Goal: Task Accomplishment & Management: Manage account settings

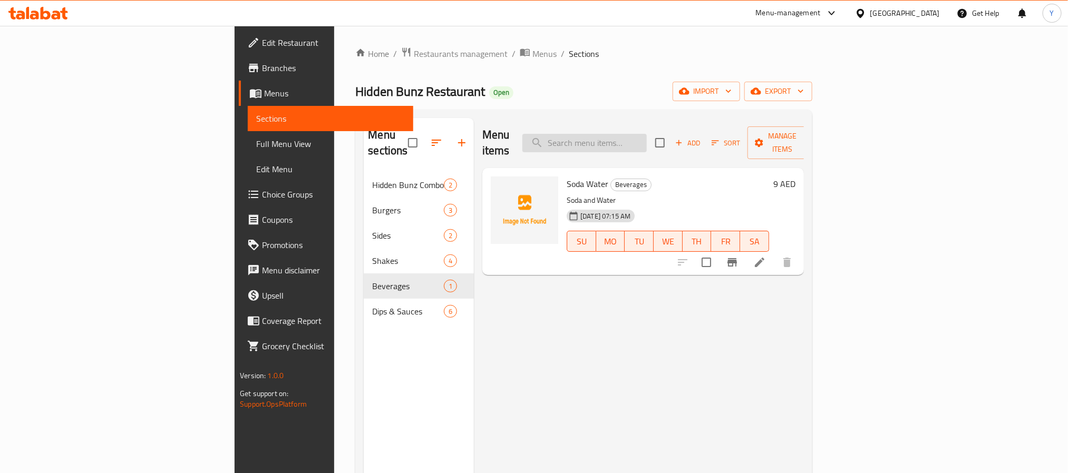
click at [647, 134] on input "search" at bounding box center [584, 143] width 124 height 18
paste input "Extra Protein"
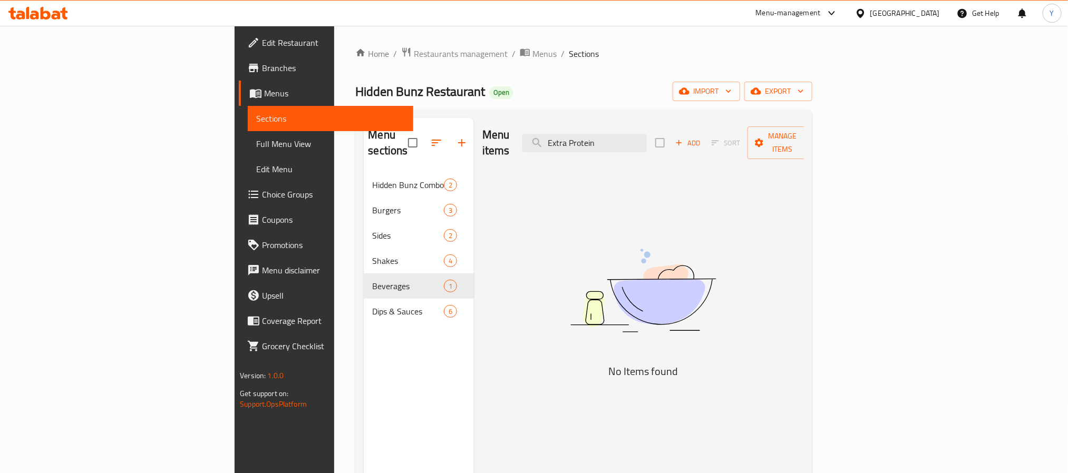
type input "Extra Protein"
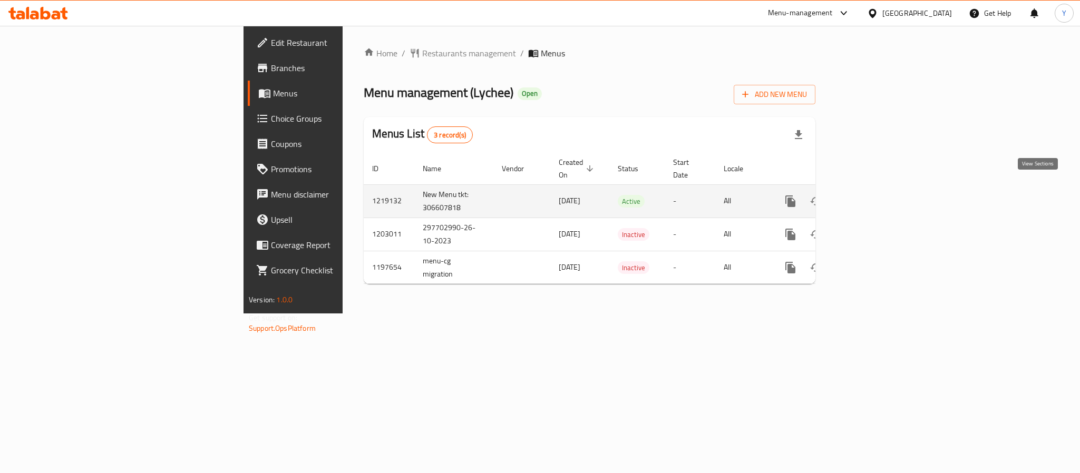
click at [879, 198] on link "enhanced table" at bounding box center [866, 201] width 25 height 25
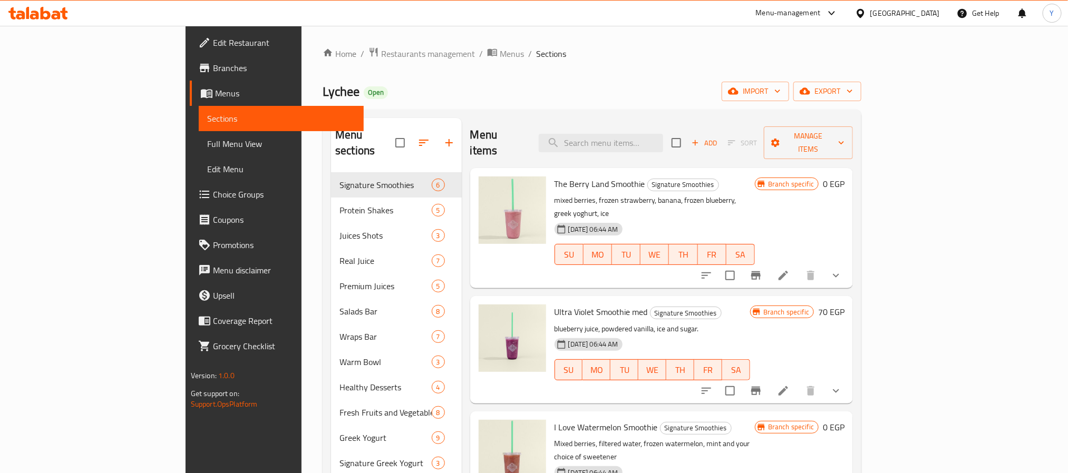
click at [702, 146] on div "Menu items Add Sort Manage items" at bounding box center [661, 143] width 383 height 50
click at [702, 145] on div "Menu items Add Sort Manage items" at bounding box center [661, 143] width 383 height 50
click at [663, 136] on input "search" at bounding box center [601, 143] width 124 height 18
paste input "Extra Protein"
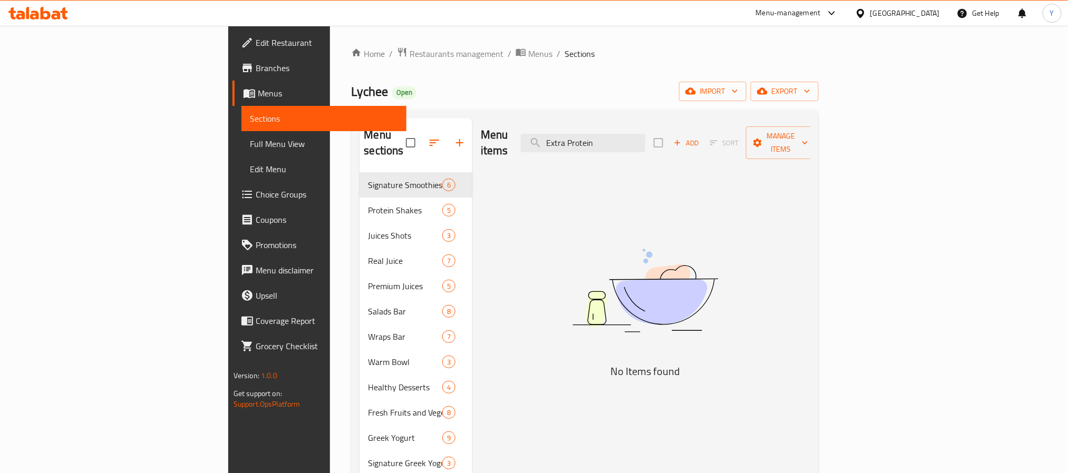
type input "Extra Protein"
click at [256, 199] on span "Choice Groups" at bounding box center [327, 194] width 142 height 13
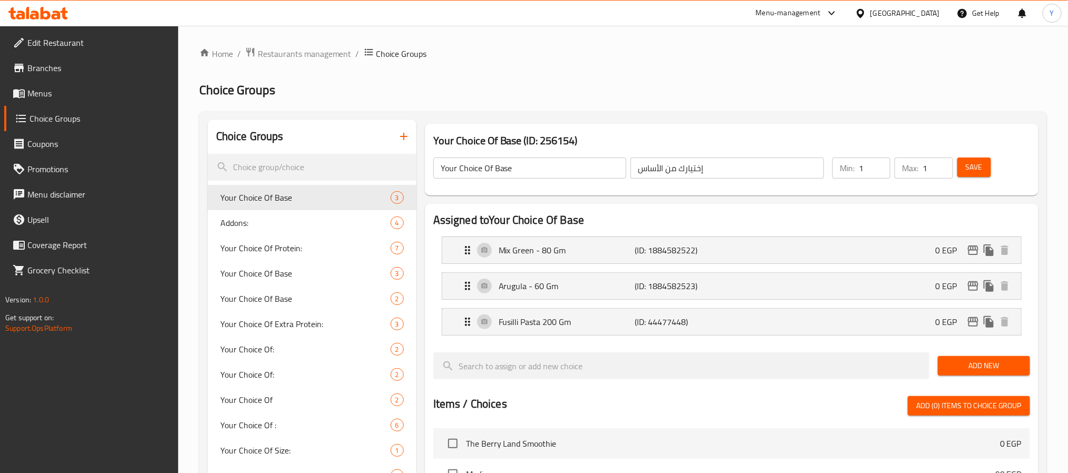
scroll to position [517, 0]
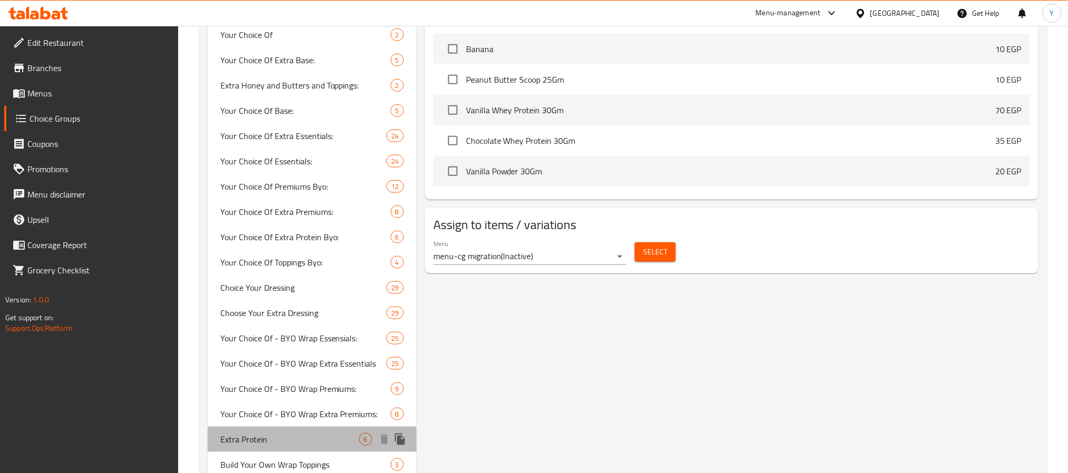
click at [272, 437] on span "Extra Protein" at bounding box center [289, 439] width 139 height 13
type input "Extra Protein"
type input "[DEMOGRAPHIC_DATA] [DEMOGRAPHIC_DATA]"
type input "0"
type input "2"
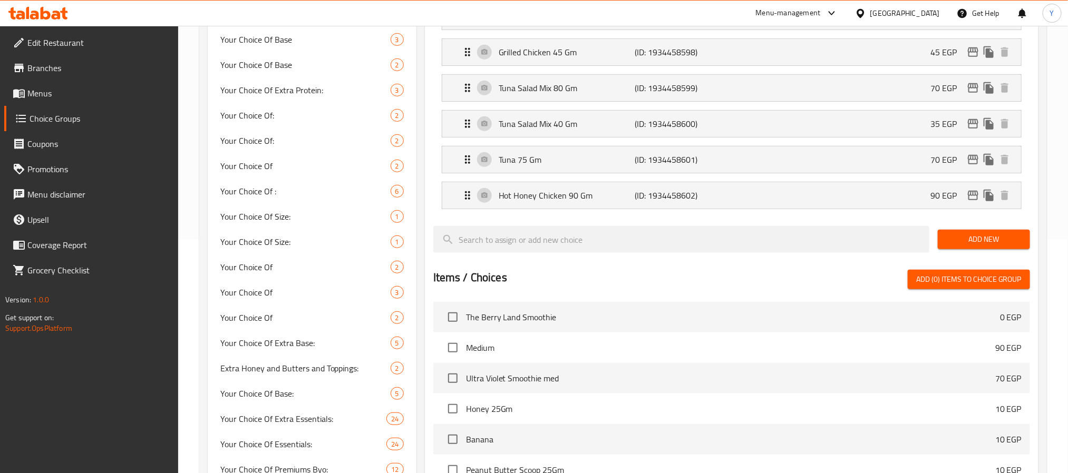
scroll to position [0, 0]
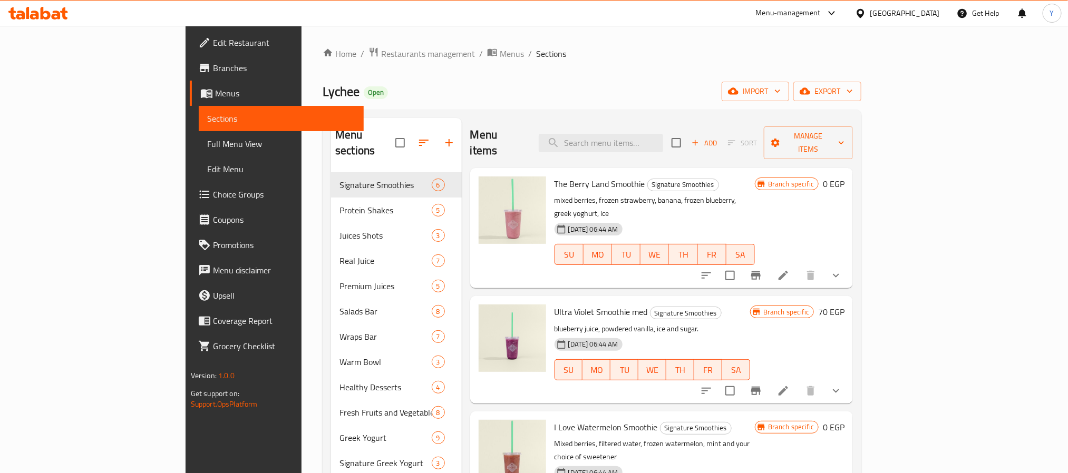
click at [632, 117] on div "Menu sections Signature Smoothies 6 Protein Shakes 5 Juices Shots 3 Real Juice …" at bounding box center [592, 400] width 539 height 581
click at [662, 125] on div "Menu items Add Sort Manage items" at bounding box center [661, 143] width 383 height 50
click at [655, 140] on input "search" at bounding box center [601, 143] width 124 height 18
paste input "Wraps"
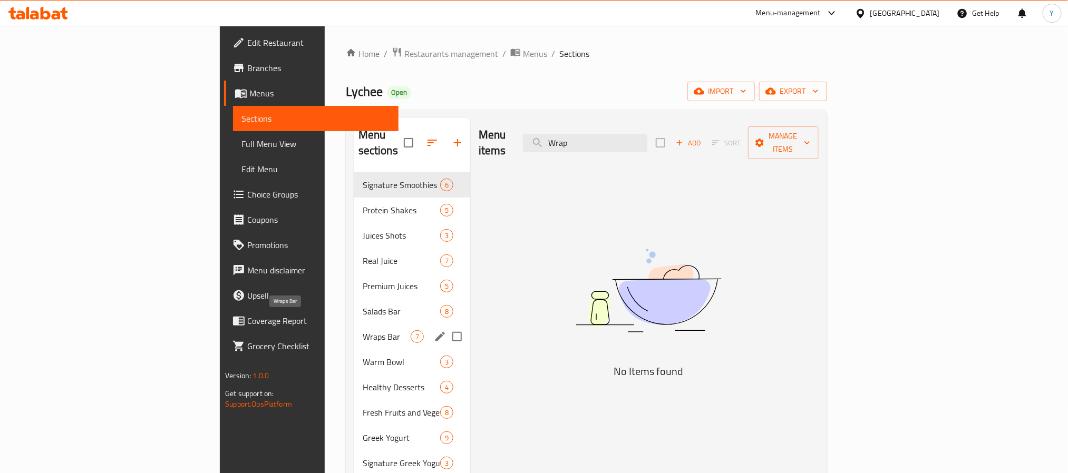
click at [363, 330] on span "Wraps Bar" at bounding box center [387, 336] width 48 height 13
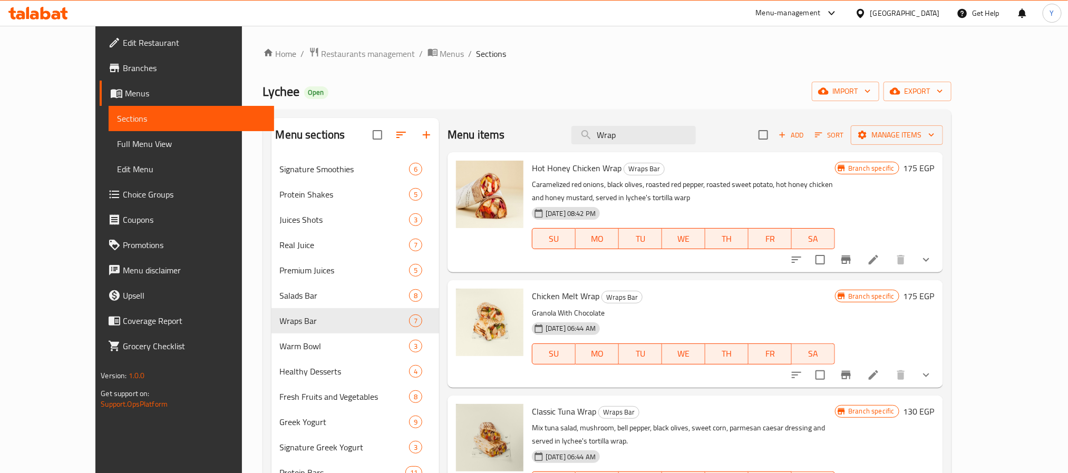
click at [939, 264] on button "show more" at bounding box center [925, 259] width 25 height 25
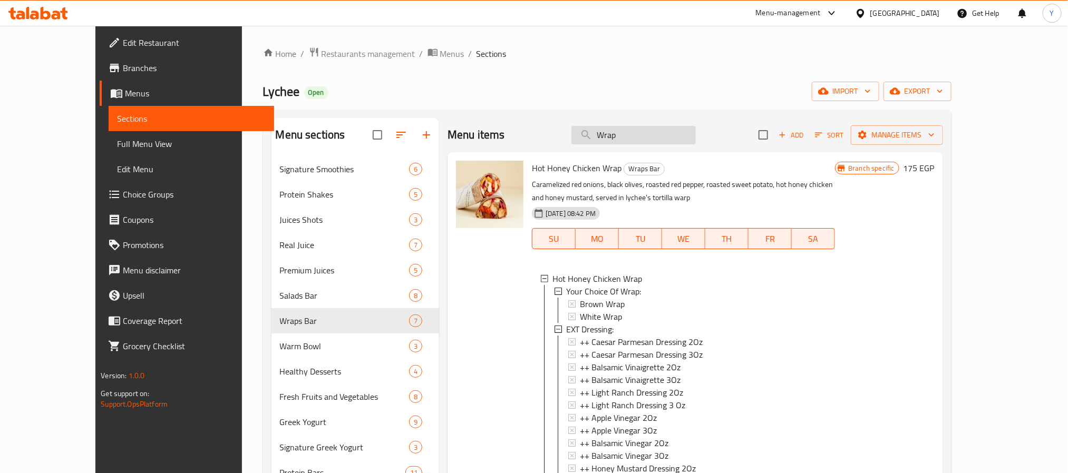
drag, startPoint x: 617, startPoint y: 124, endPoint x: 648, endPoint y: 138, distance: 34.7
click at [631, 132] on div "Menu items Wrap Add Sort Manage items" at bounding box center [694, 135] width 495 height 34
click at [648, 138] on input "Wrap" at bounding box center [633, 135] width 124 height 18
paste input "Peach Please Salad"
type input "Peach Please Salad"
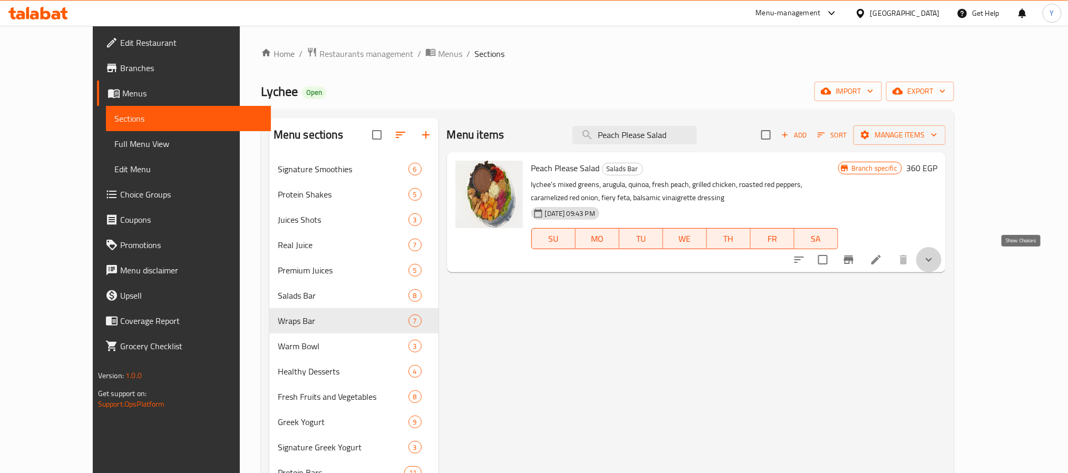
click at [935, 263] on icon "show more" at bounding box center [928, 259] width 13 height 13
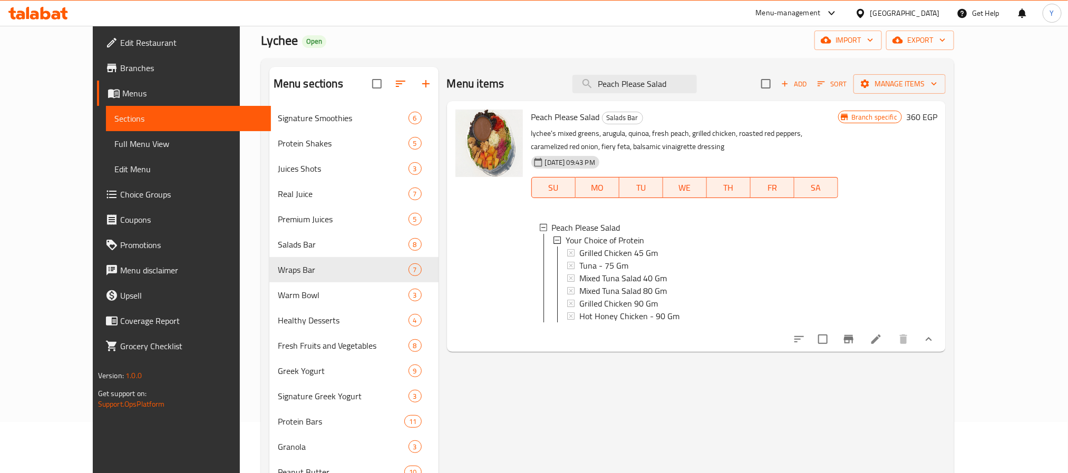
scroll to position [79, 0]
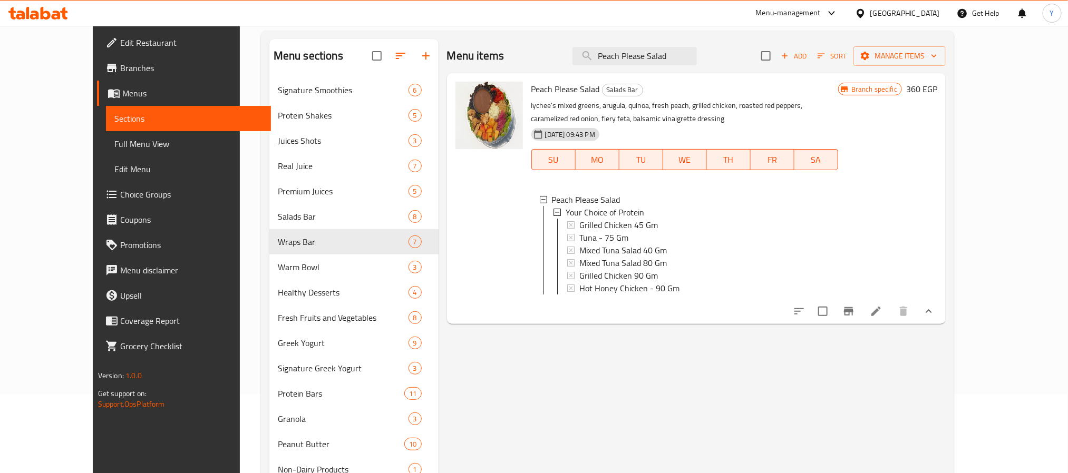
click at [891, 321] on li at bounding box center [876, 311] width 30 height 19
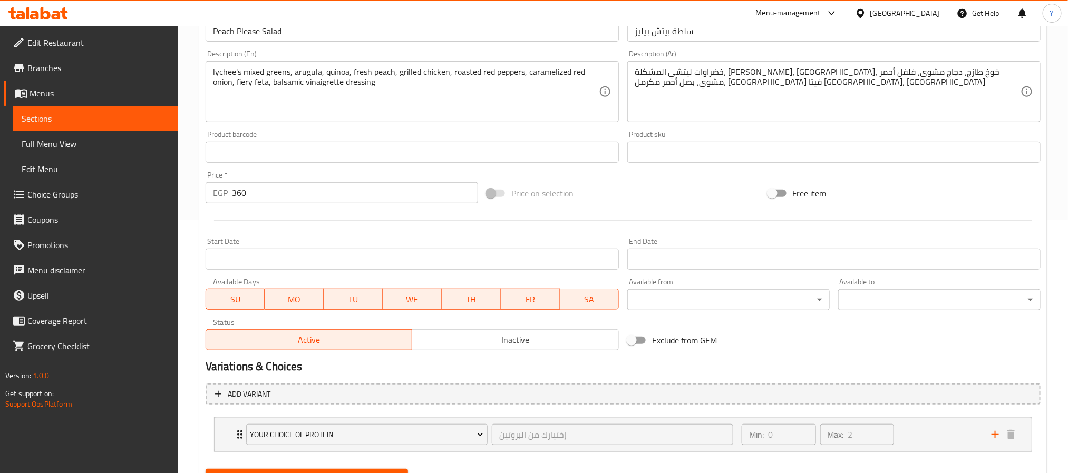
scroll to position [304, 0]
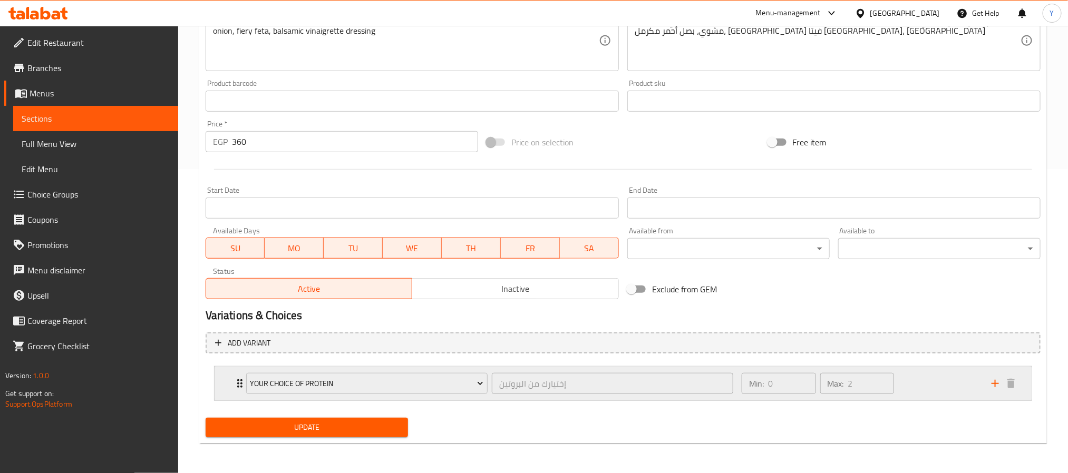
click at [228, 378] on div "Your Choice of Protein إختيارك من البروتين ​ Min: 0 ​ Max: 2 ​" at bounding box center [622, 384] width 817 height 34
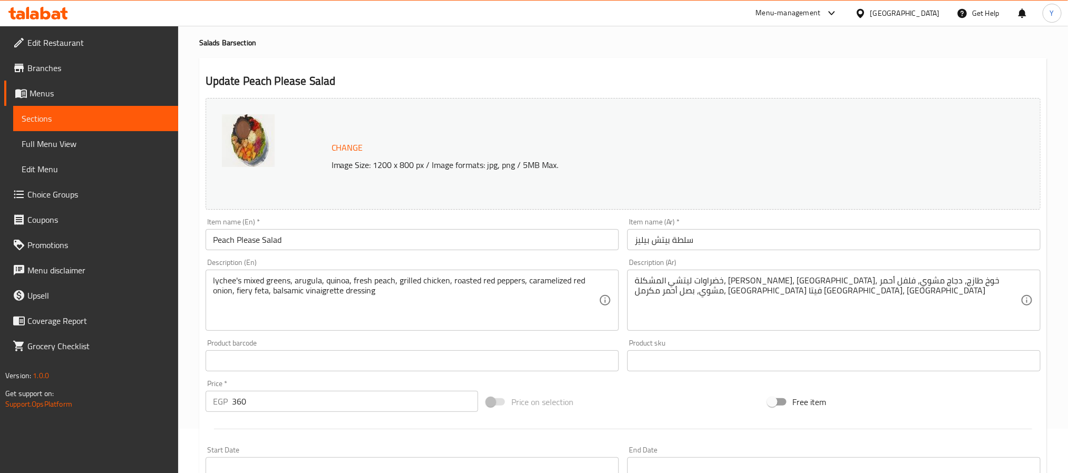
scroll to position [0, 0]
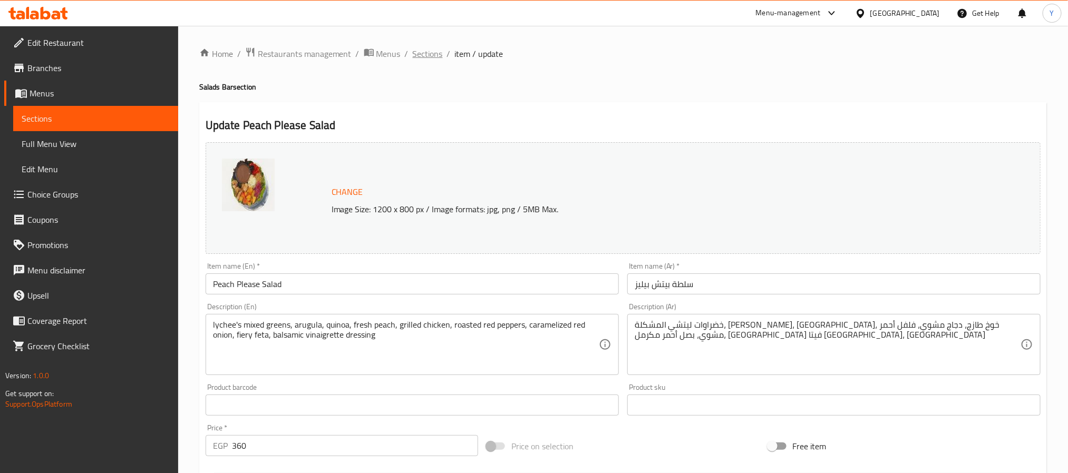
click at [438, 53] on span "Sections" at bounding box center [428, 53] width 30 height 13
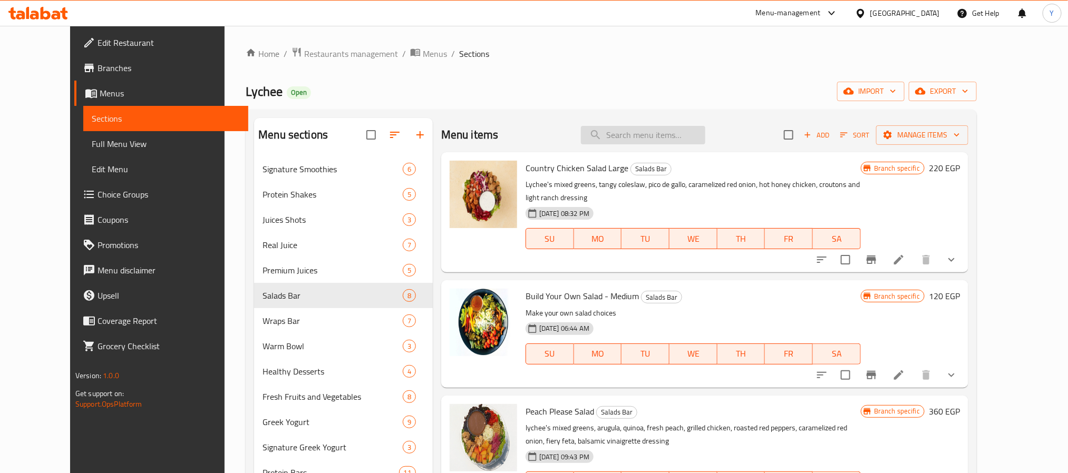
click at [700, 134] on input "search" at bounding box center [643, 135] width 124 height 18
click at [650, 134] on input "search" at bounding box center [643, 135] width 124 height 18
paste input "Peach Please Salad"
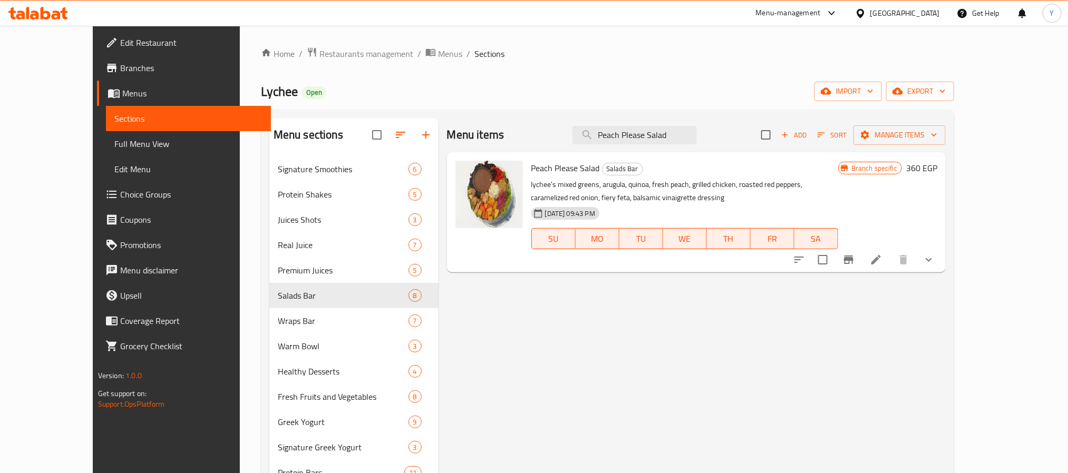
type input "Peach Please Salad"
click at [941, 251] on button "show more" at bounding box center [928, 259] width 25 height 25
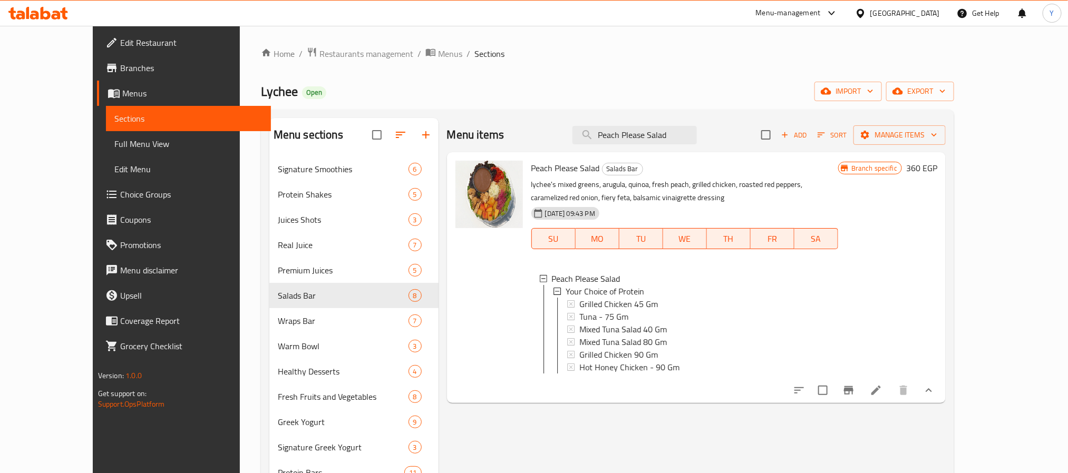
click at [891, 400] on li at bounding box center [876, 390] width 30 height 19
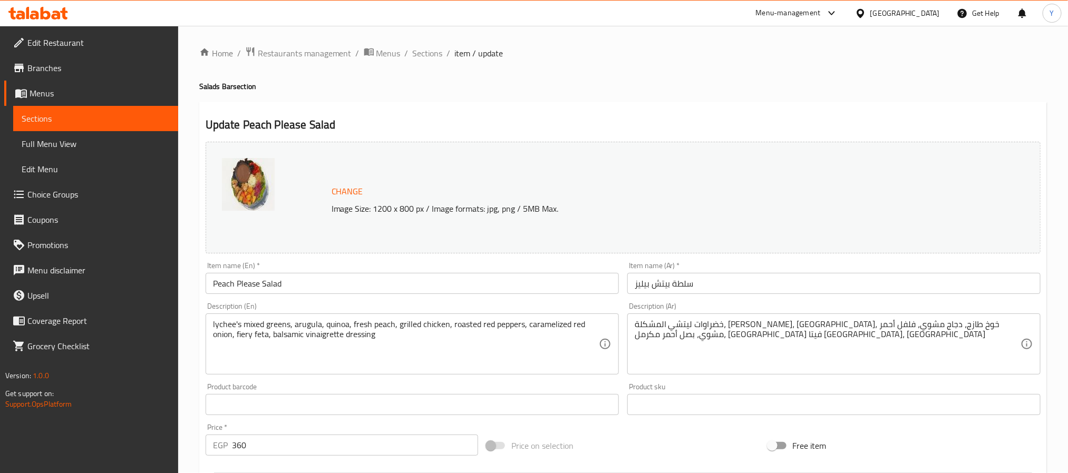
scroll to position [304, 0]
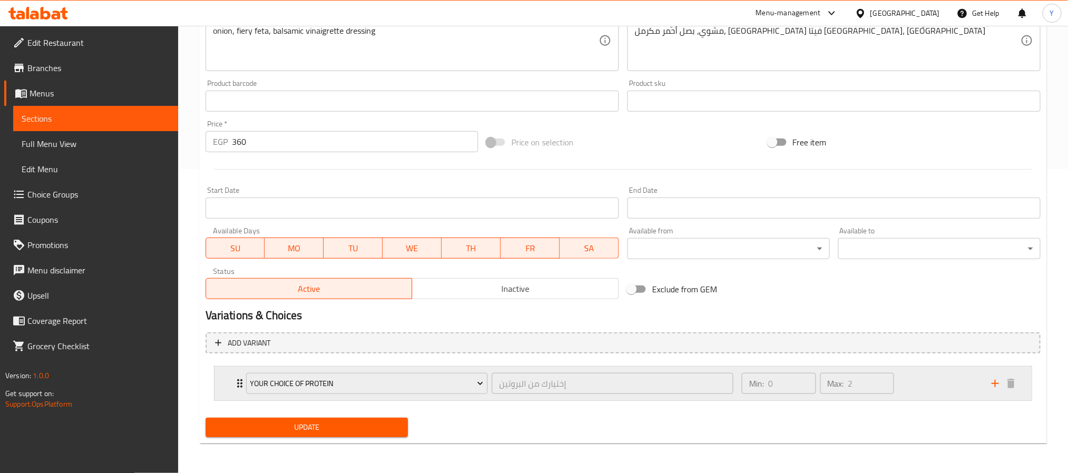
click at [226, 381] on div "Your Choice of Protein إختيارك من البروتين ​ Min: 0 ​ Max: 2 ​" at bounding box center [622, 384] width 817 height 34
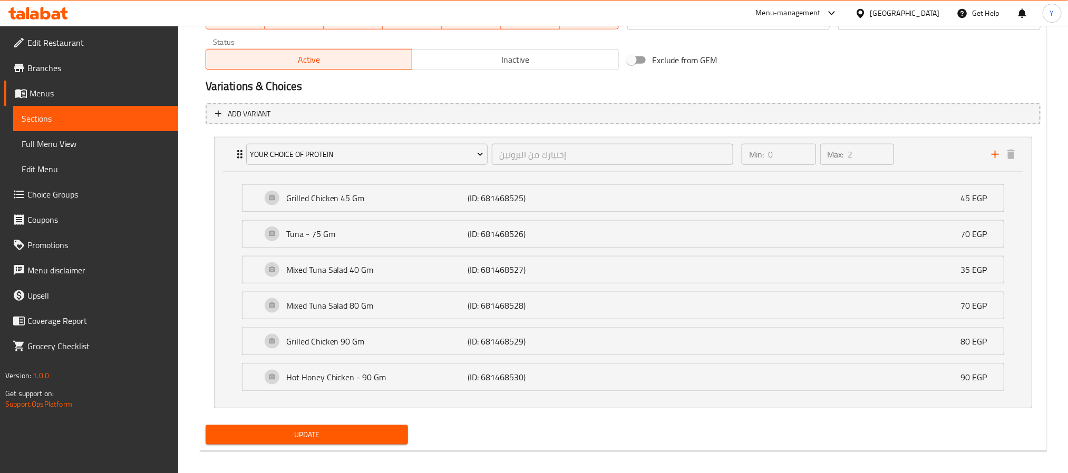
scroll to position [541, 0]
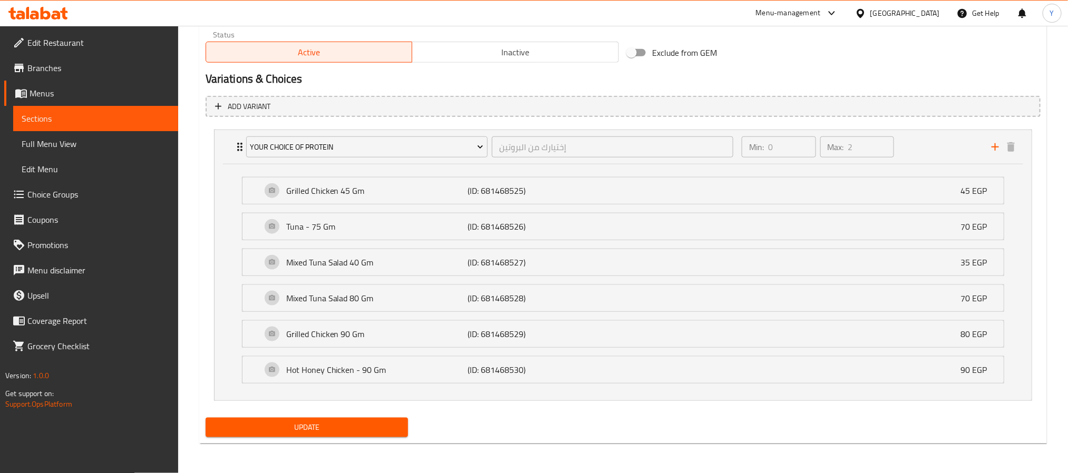
click at [868, 388] on li "Hot Honey Chicken - 90 Gm (ID: 681468530) 90 EGP Name (En) Hot Honey Chicken - …" at bounding box center [622, 370] width 779 height 36
click at [863, 381] on div "Hot Honey Chicken - 90 Gm (ID: 681468530) 90 EGP" at bounding box center [625, 370] width 729 height 26
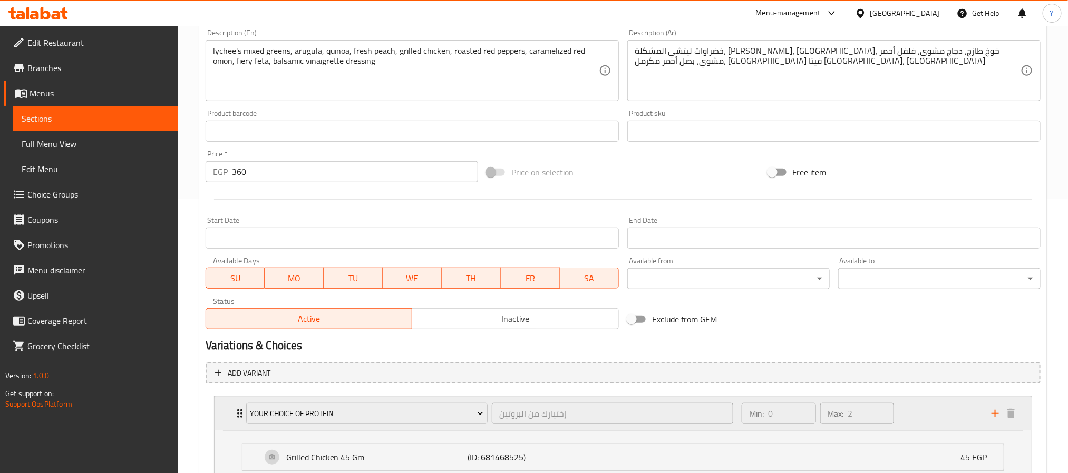
scroll to position [0, 0]
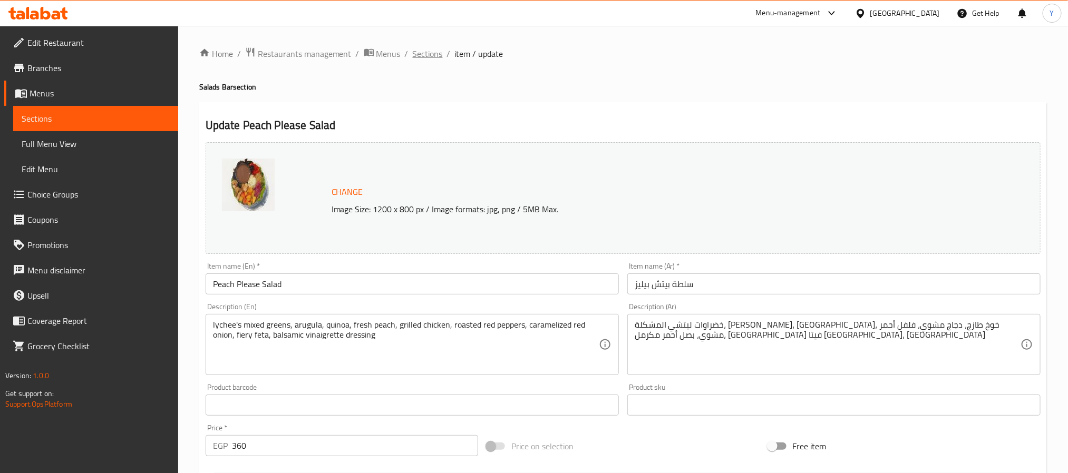
click at [438, 51] on span "Sections" at bounding box center [428, 53] width 30 height 13
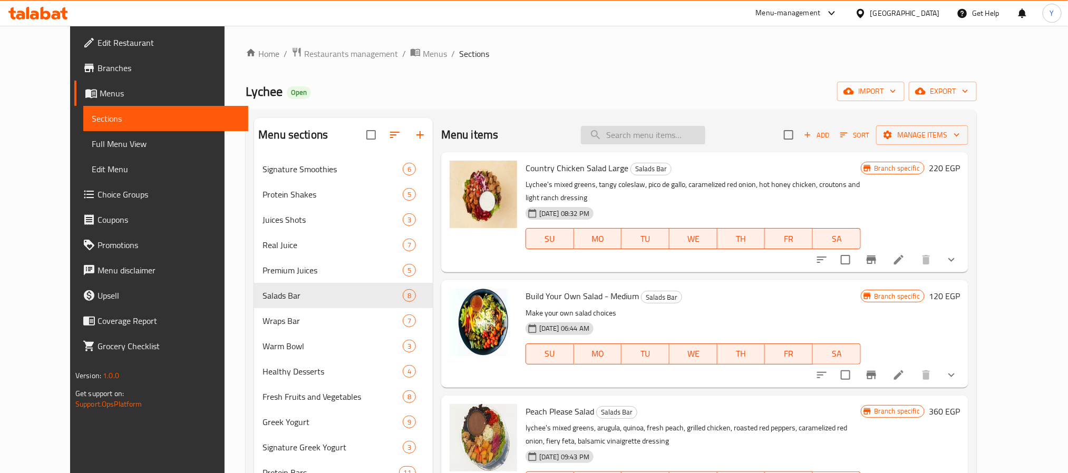
click at [680, 133] on input "search" at bounding box center [643, 135] width 124 height 18
paste input "Crunchy Italian Warm Bowl"
type input "Crunchy Italian Warm Bowl"
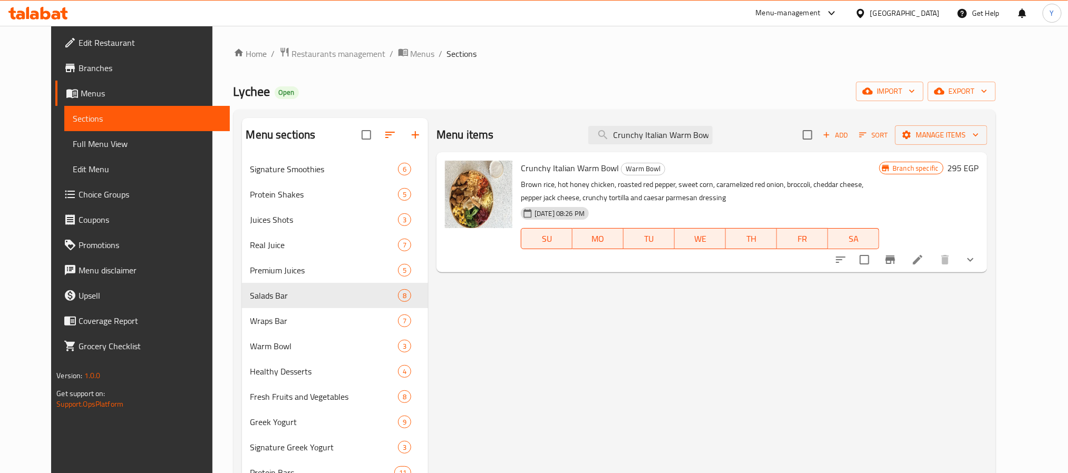
click at [983, 261] on button "show more" at bounding box center [970, 259] width 25 height 25
